Goal: Navigation & Orientation: Find specific page/section

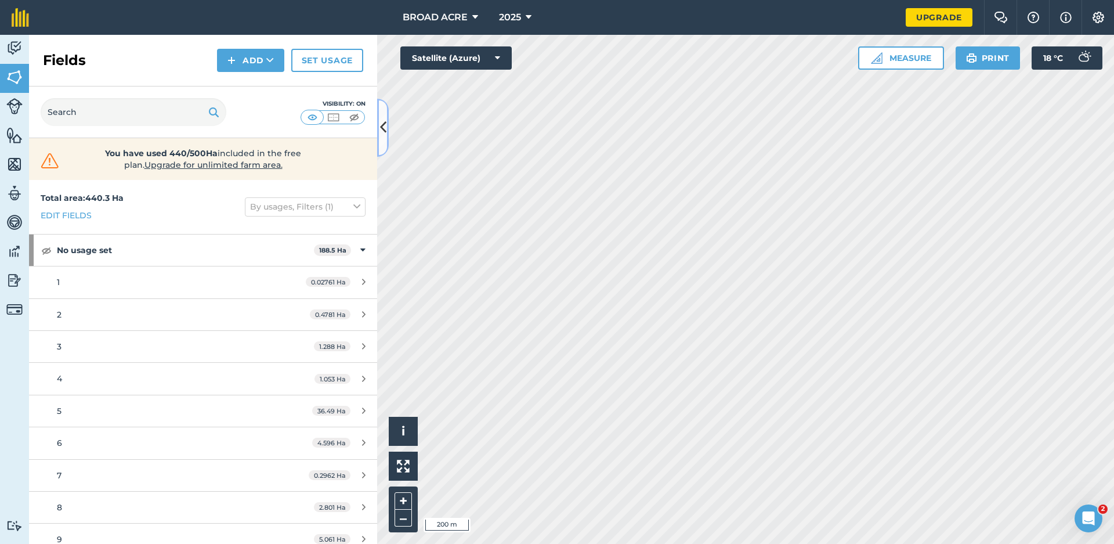
click at [384, 132] on icon at bounding box center [383, 127] width 6 height 20
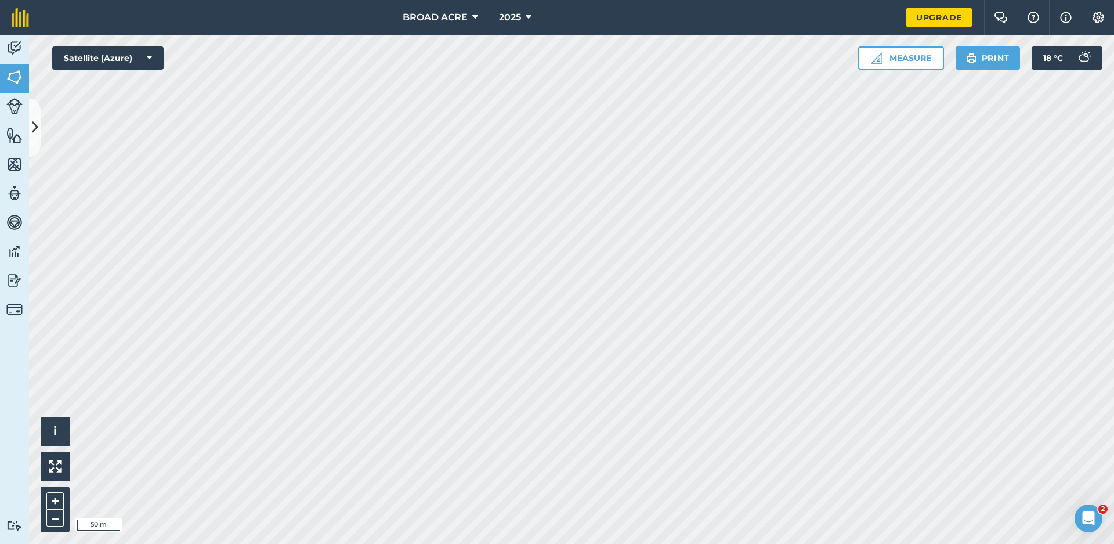
click at [568, 34] on div "BROAD ACRE 2025 Upgrade Farm Chat Help Info Settings Map printing is not availa…" at bounding box center [557, 272] width 1114 height 544
